Goal: Information Seeking & Learning: Find specific fact

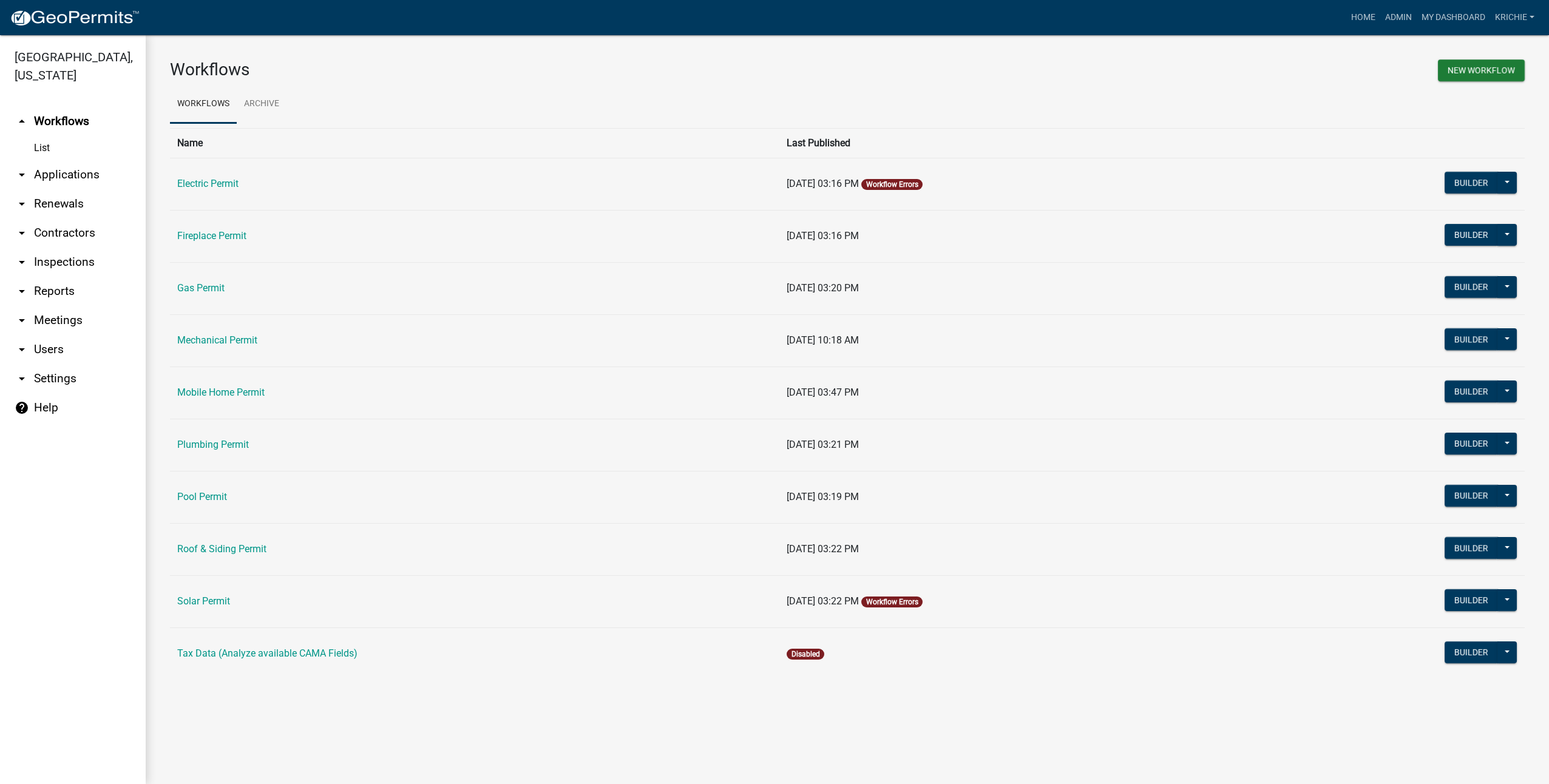
click at [55, 228] on link "arrow_drop_down Contractors" at bounding box center [73, 233] width 146 height 29
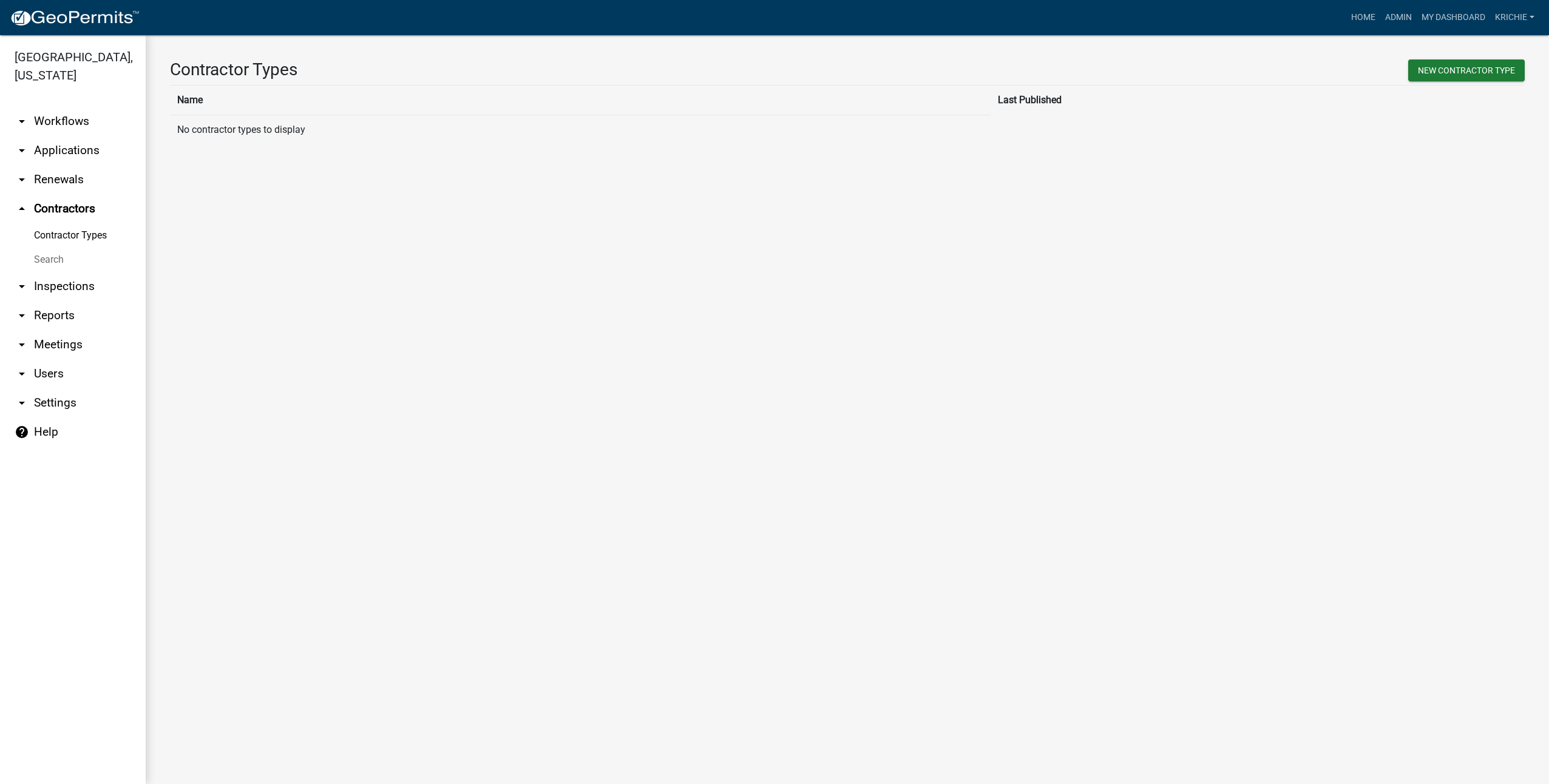
click at [61, 256] on link "Search" at bounding box center [73, 259] width 146 height 24
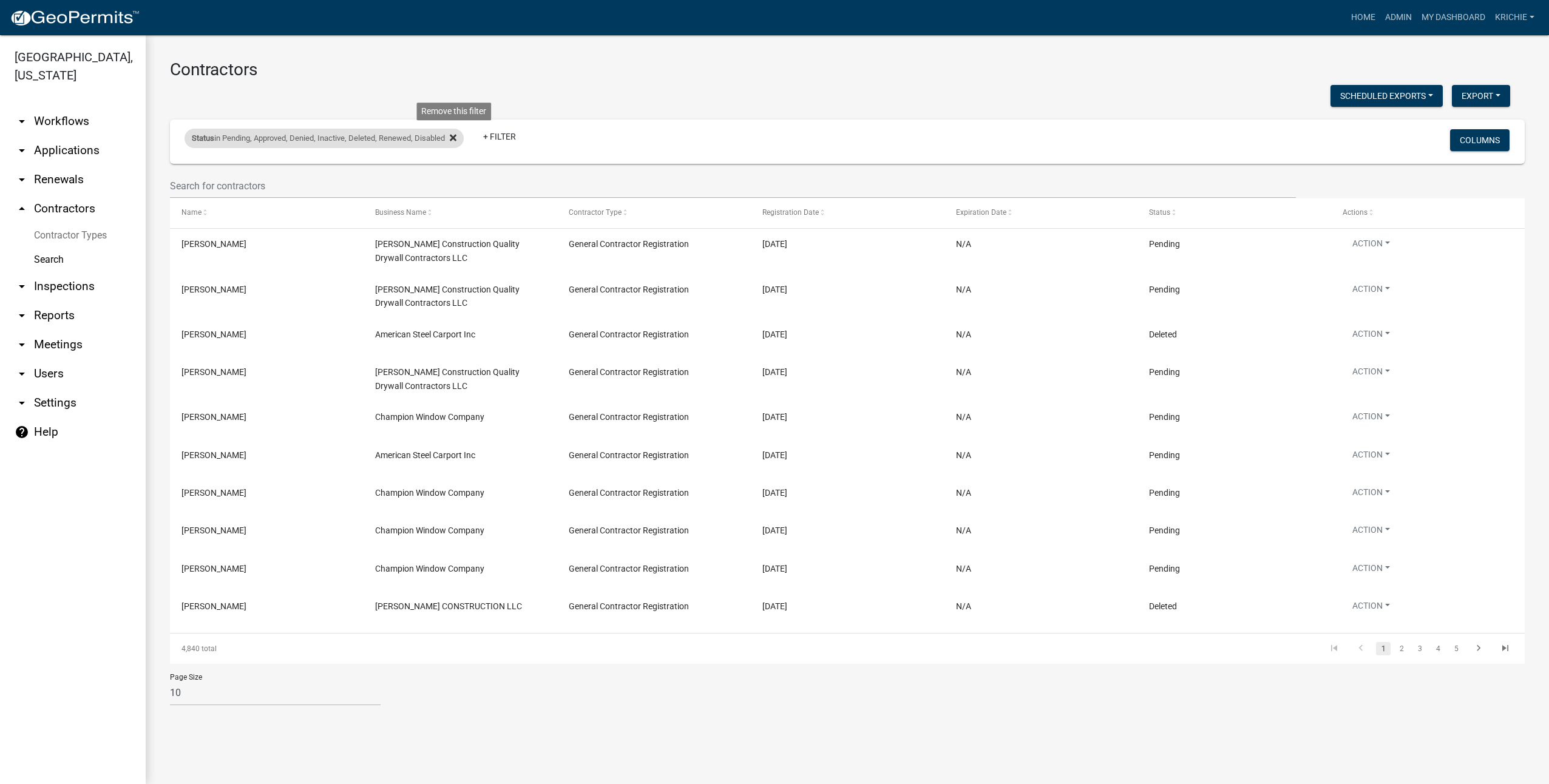
click at [457, 138] on icon at bounding box center [453, 137] width 7 height 10
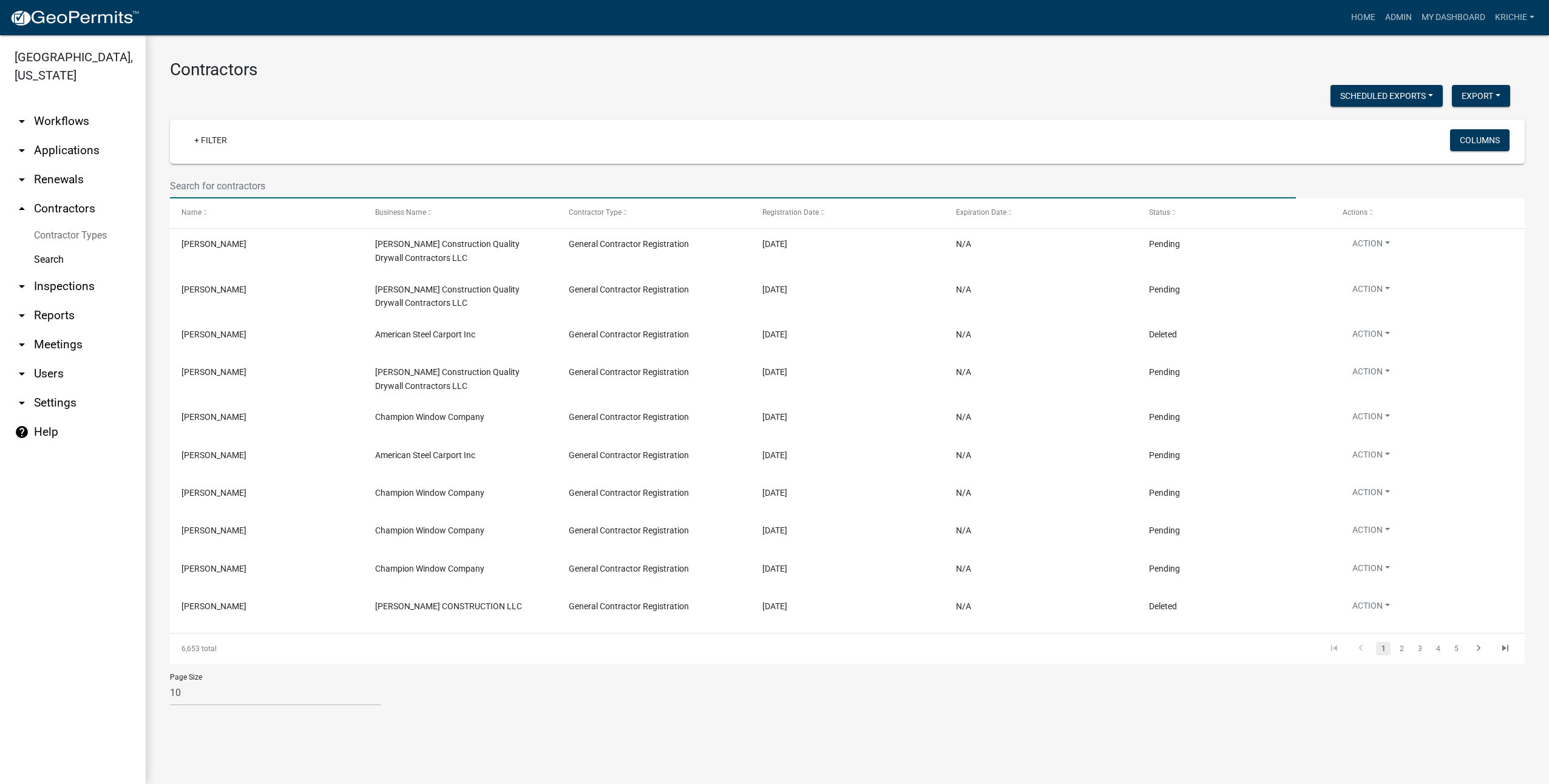
click at [218, 190] on input "text" at bounding box center [733, 186] width 1126 height 25
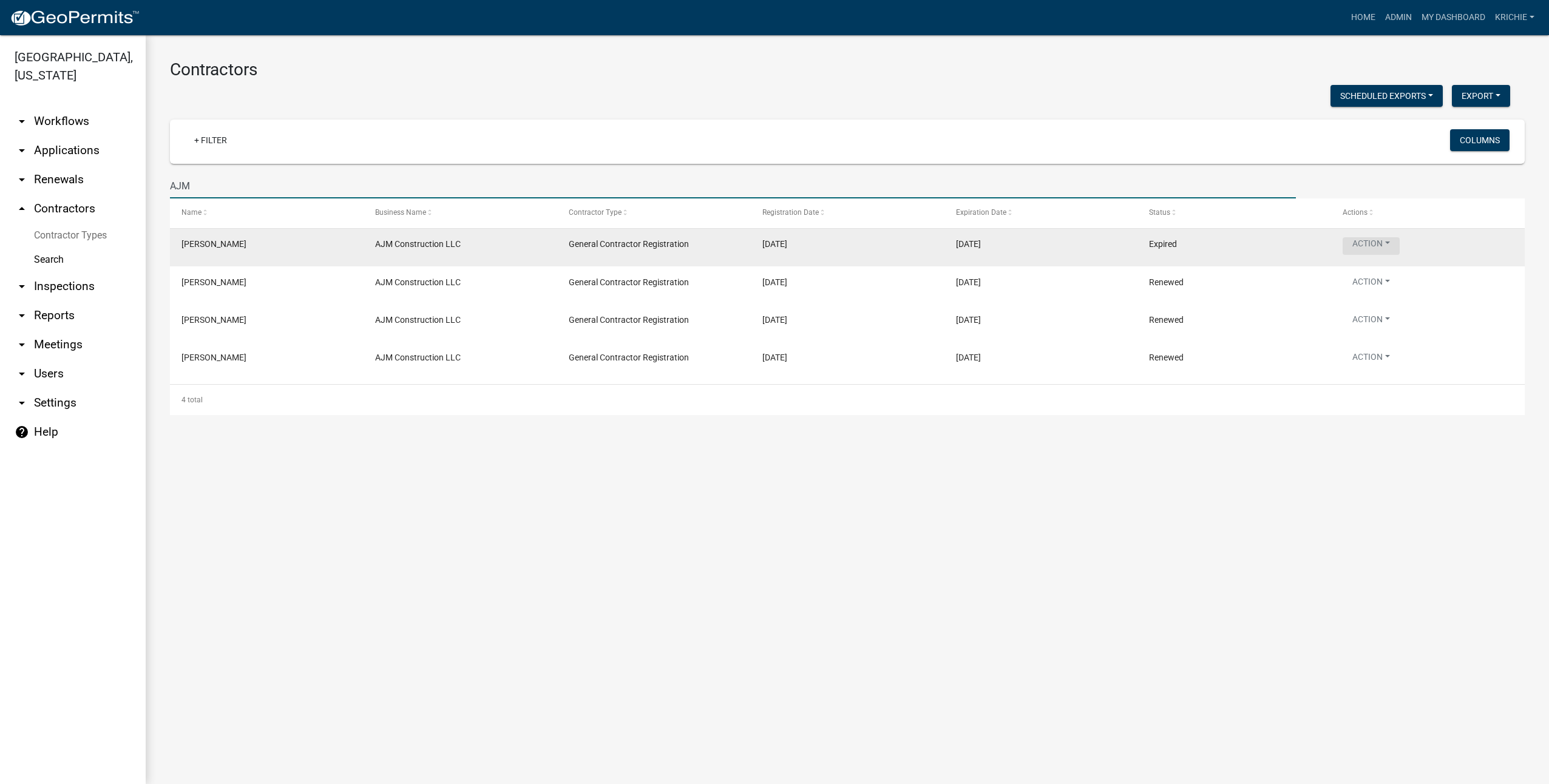
type input "AJM"
click at [774, 246] on button "Action" at bounding box center [1371, 246] width 57 height 18
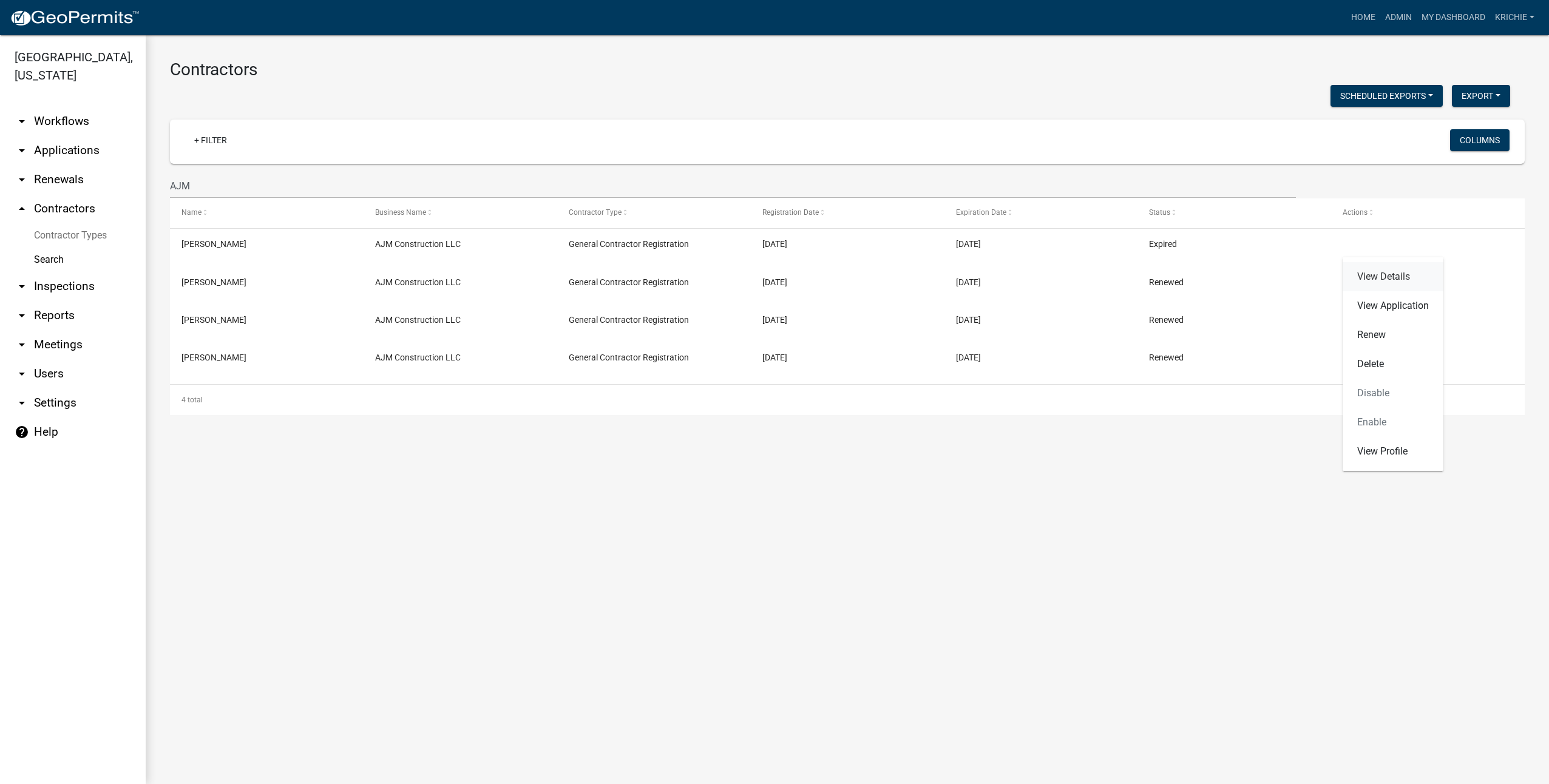
click at [774, 277] on link "View Details" at bounding box center [1392, 277] width 101 height 29
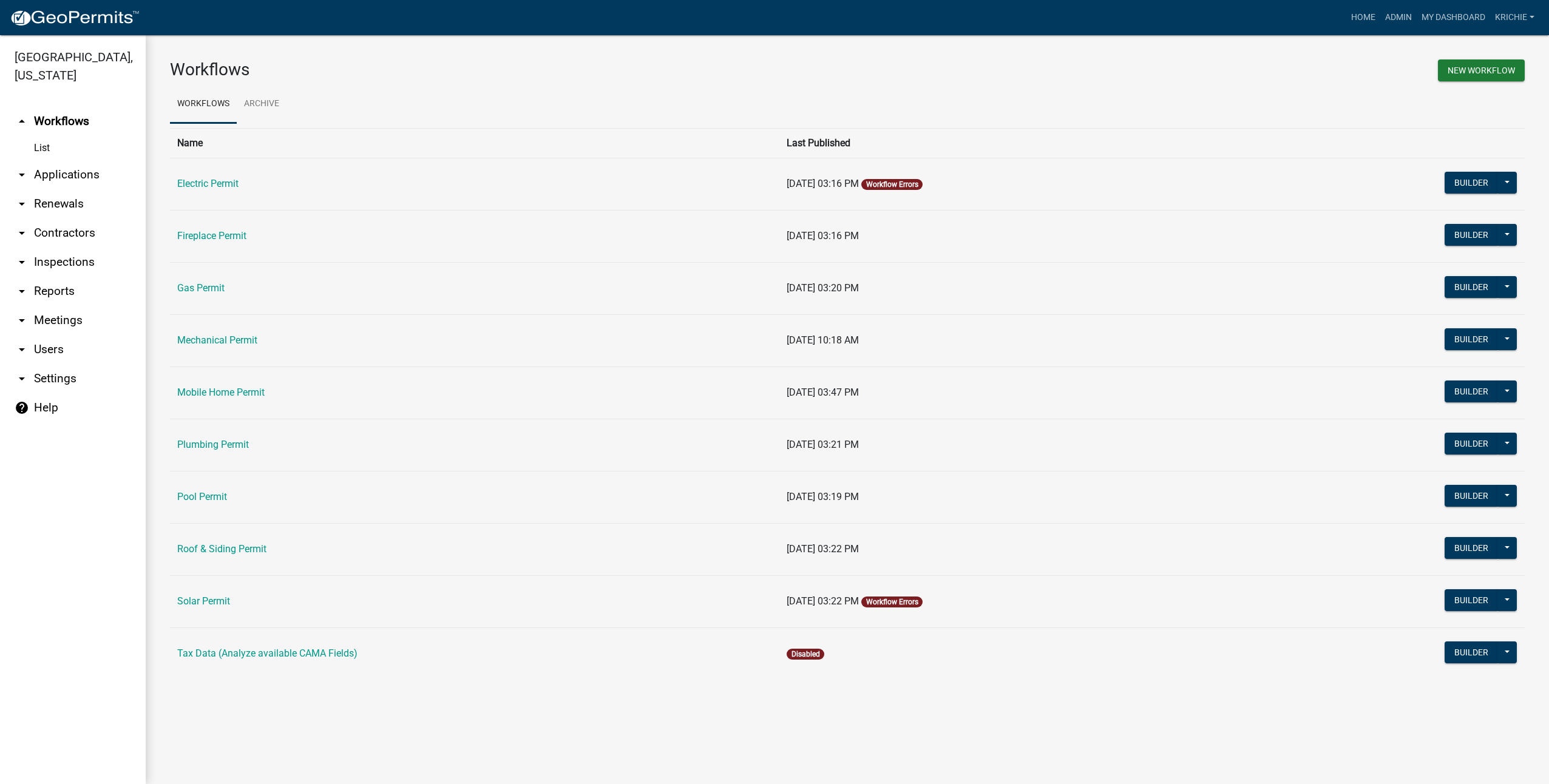
click at [73, 232] on link "arrow_drop_down Contractors" at bounding box center [73, 233] width 146 height 29
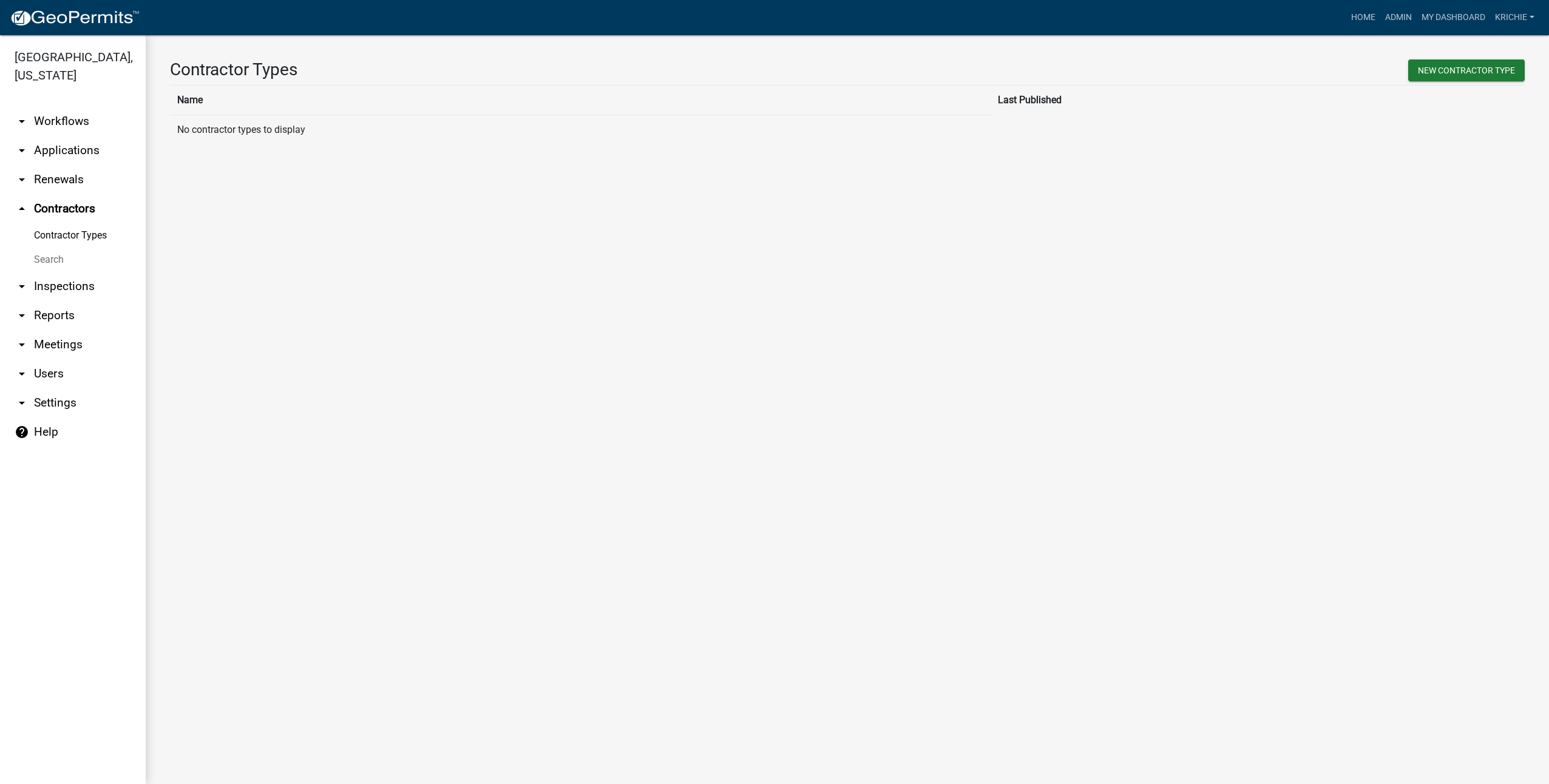
click at [60, 263] on link "Search" at bounding box center [73, 259] width 146 height 24
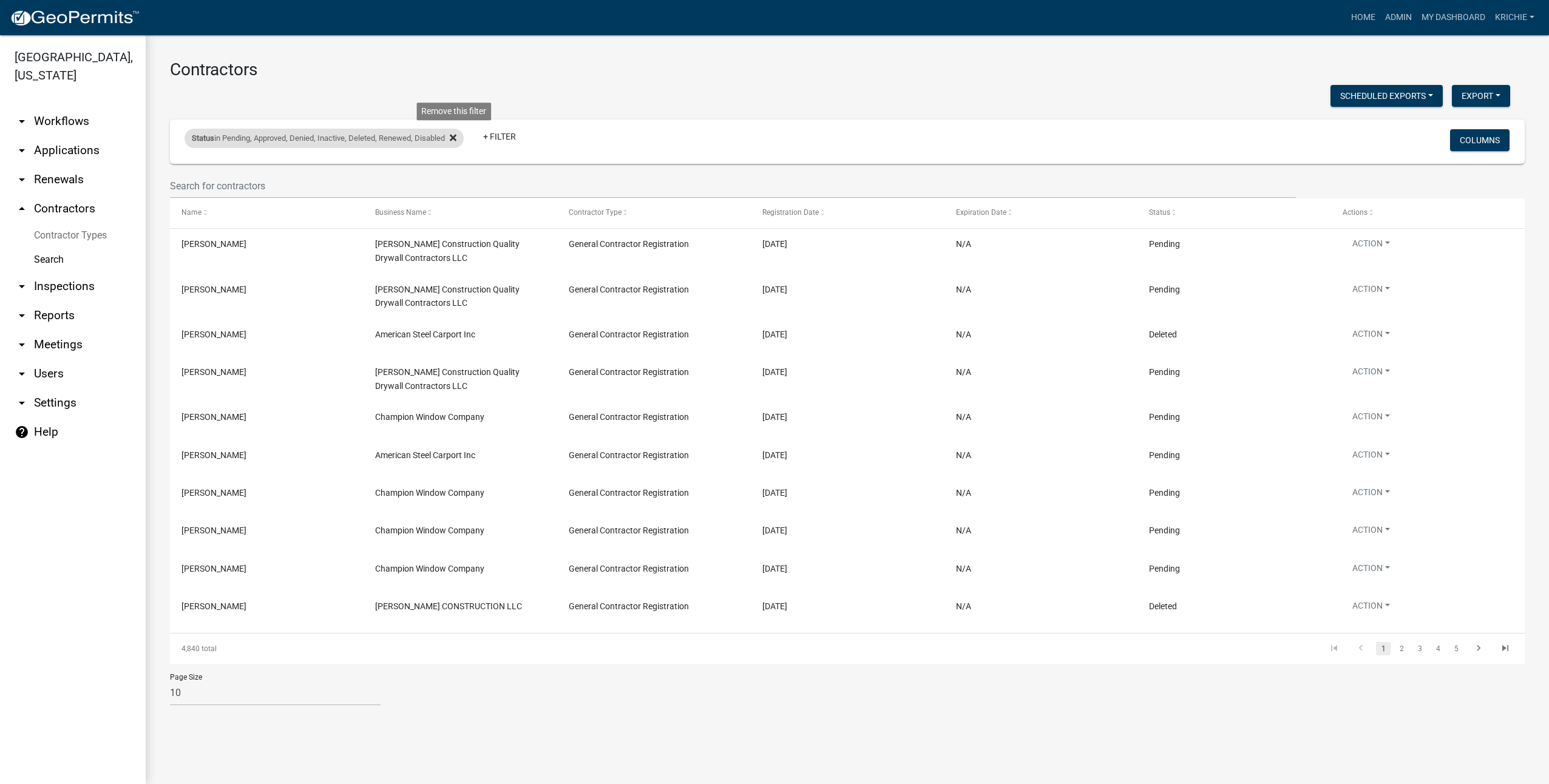
click at [453, 138] on icon at bounding box center [453, 137] width 7 height 10
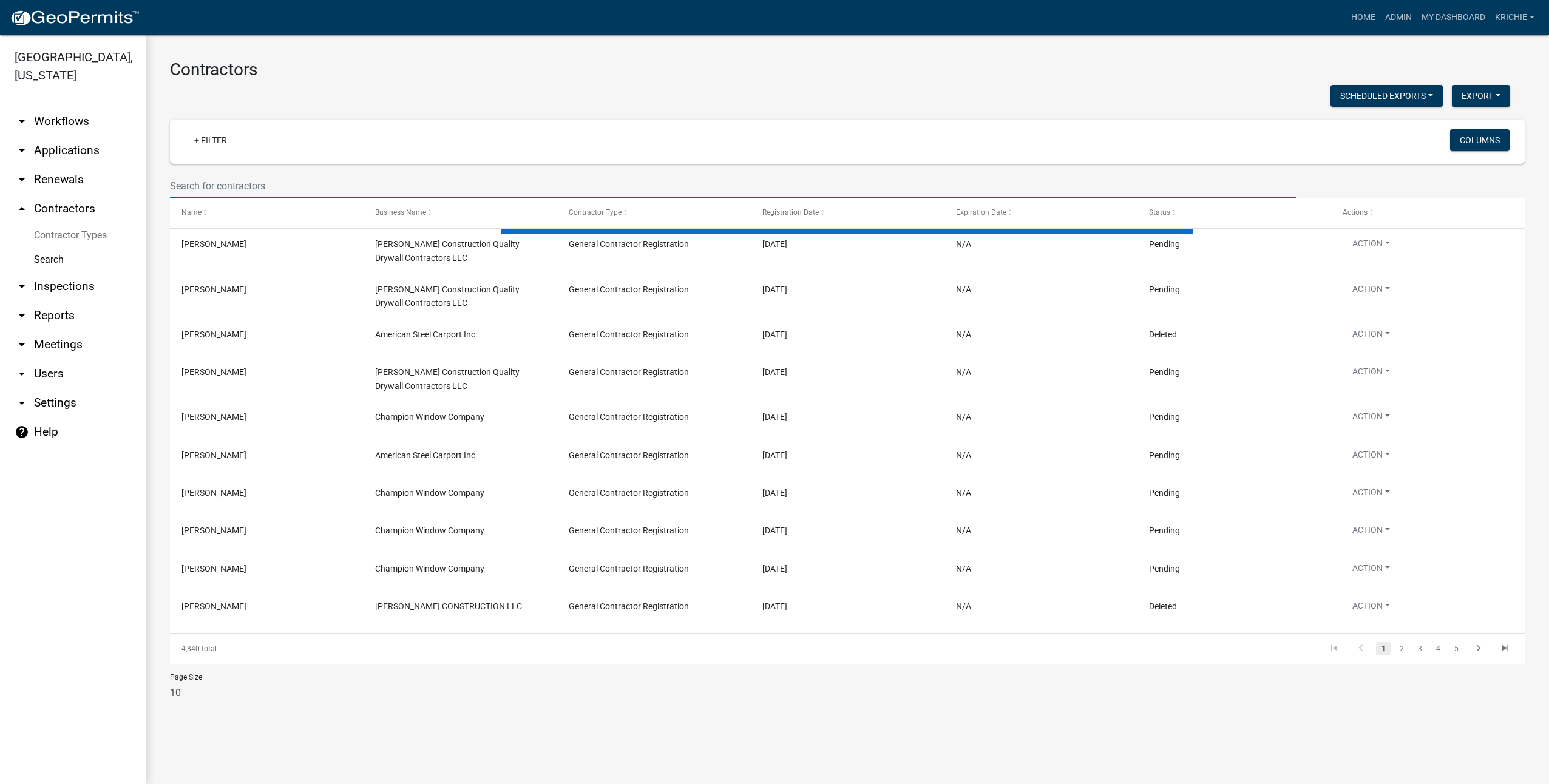
click at [285, 179] on input "text" at bounding box center [733, 186] width 1126 height 25
type input "AJM"
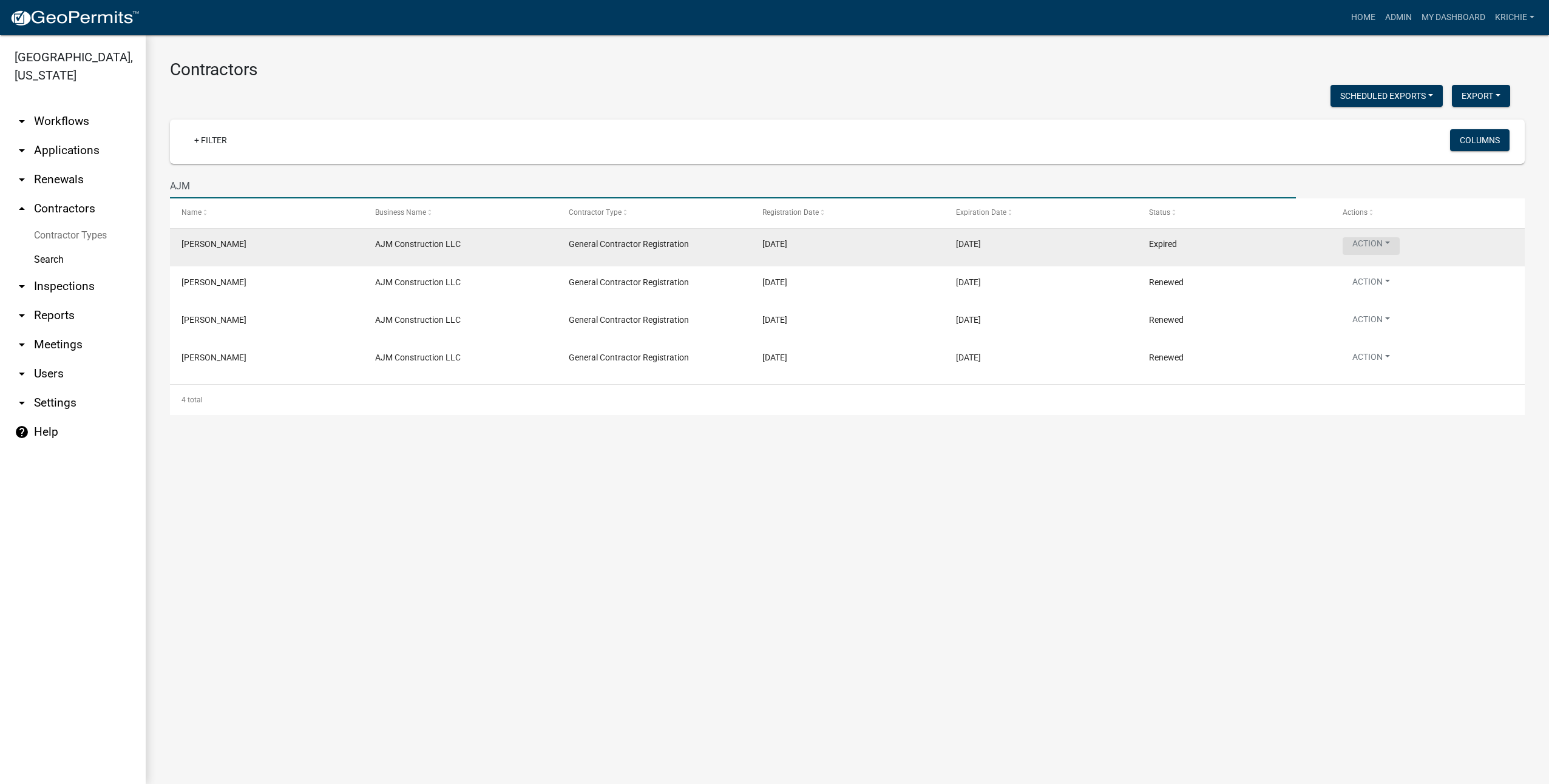
click at [1388, 245] on button "Action" at bounding box center [1371, 246] width 57 height 18
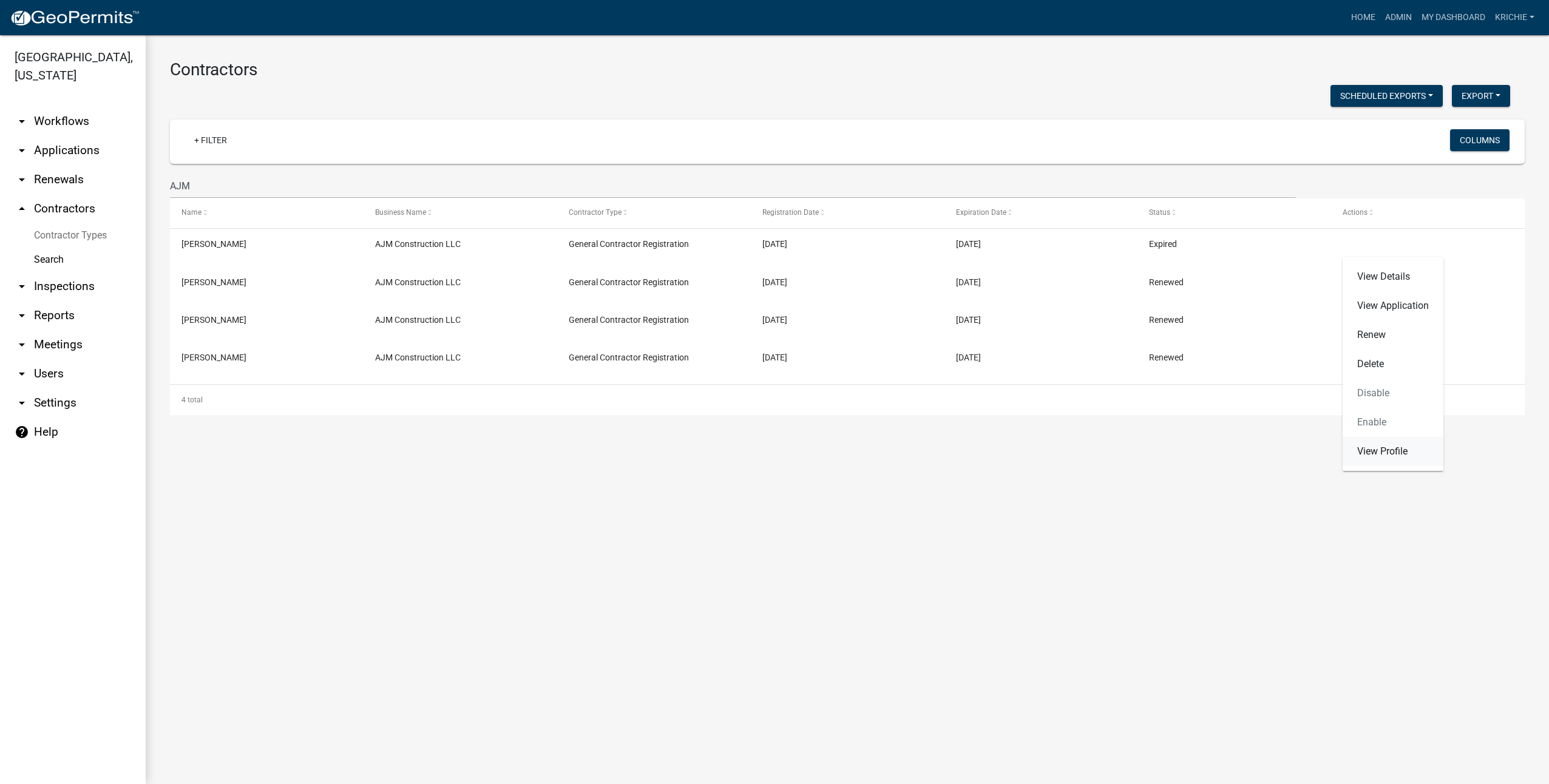
click at [1380, 453] on link "View Profile" at bounding box center [1392, 452] width 101 height 29
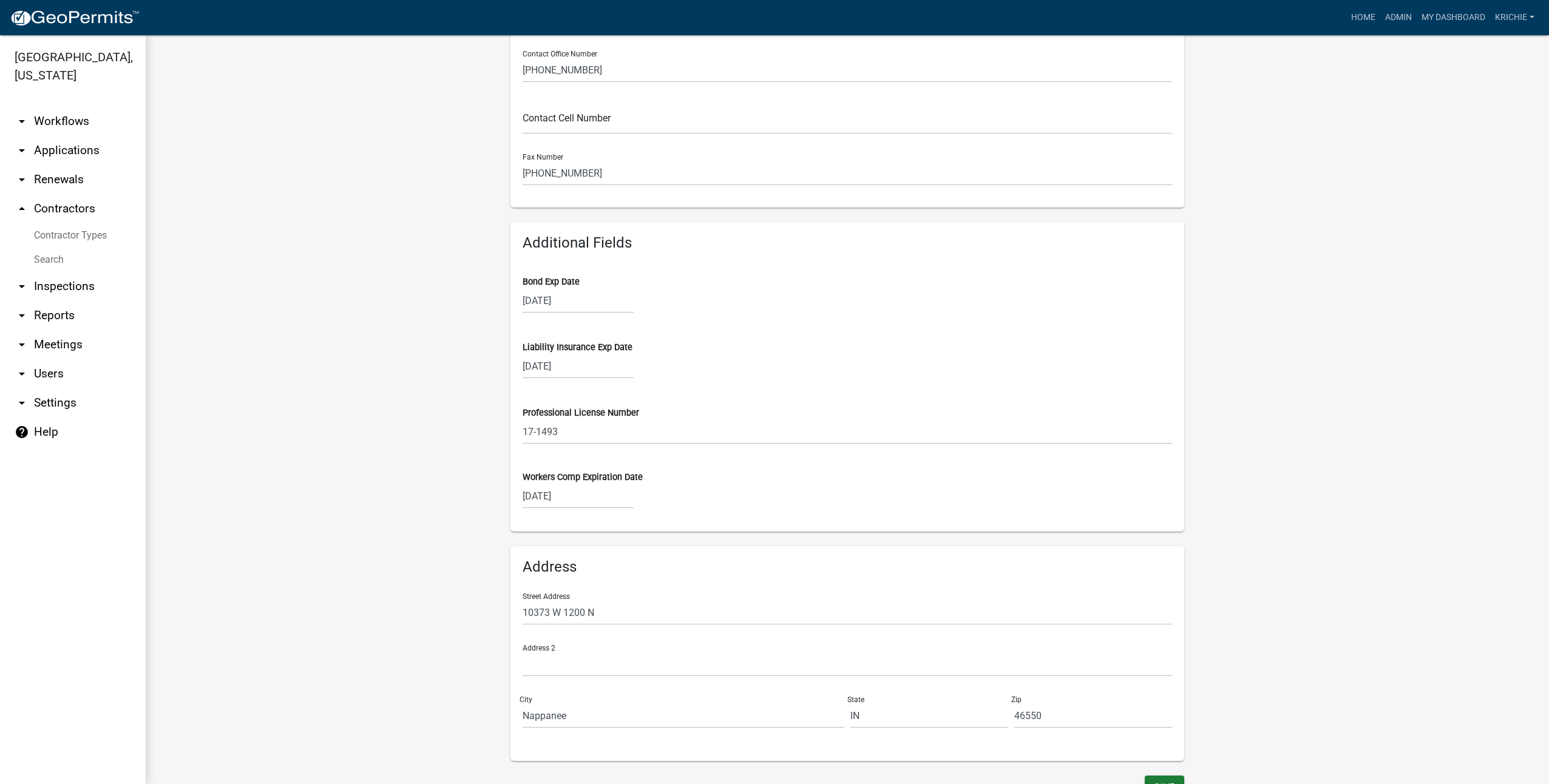
scroll to position [483, 0]
